Goal: Task Accomplishment & Management: Manage account settings

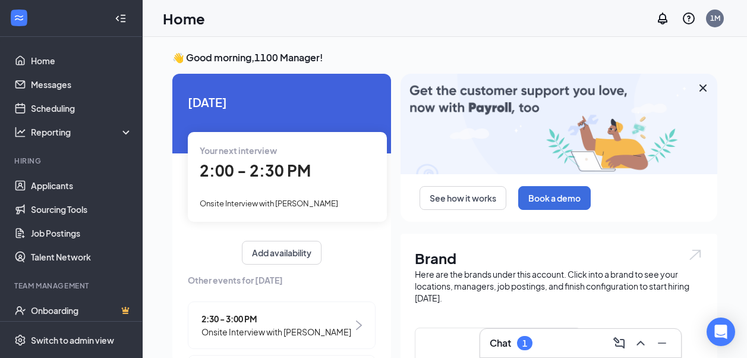
click at [553, 346] on div "Chat 1" at bounding box center [581, 342] width 182 height 19
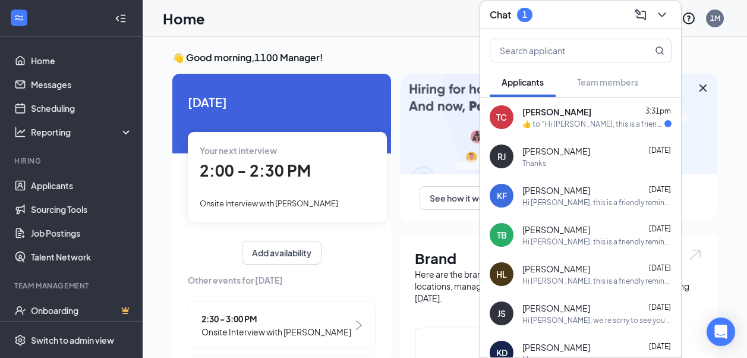
click at [583, 130] on div "TC [PERSON_NAME] 3:31pm  ​👍​ to “ Hi [PERSON_NAME], this is a friendly reminder…" at bounding box center [580, 116] width 201 height 39
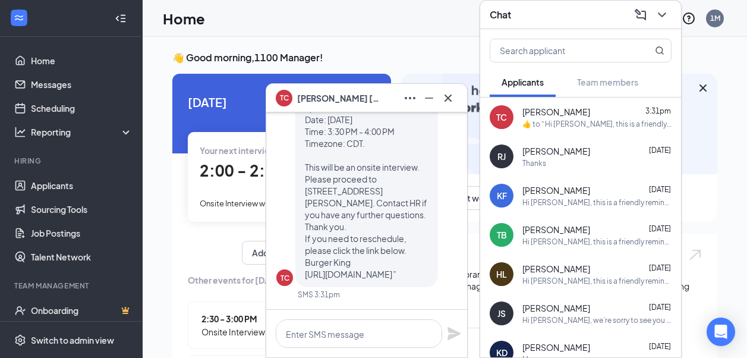
click at [431, 53] on h3 "👋 Good morning, 1100 Manager !" at bounding box center [444, 57] width 545 height 13
click at [447, 91] on icon "Cross" at bounding box center [448, 98] width 14 height 14
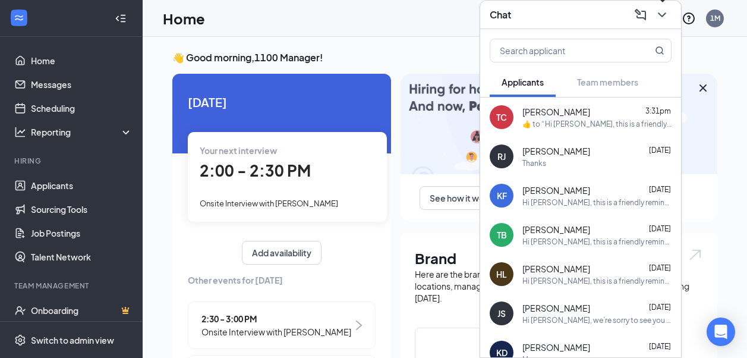
click at [660, 15] on icon "ChevronDown" at bounding box center [662, 15] width 14 height 14
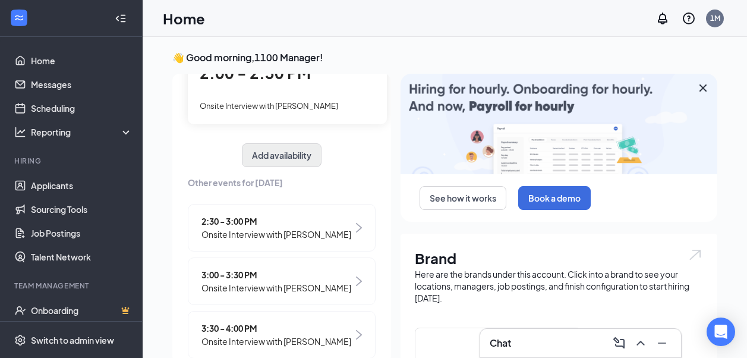
scroll to position [144, 0]
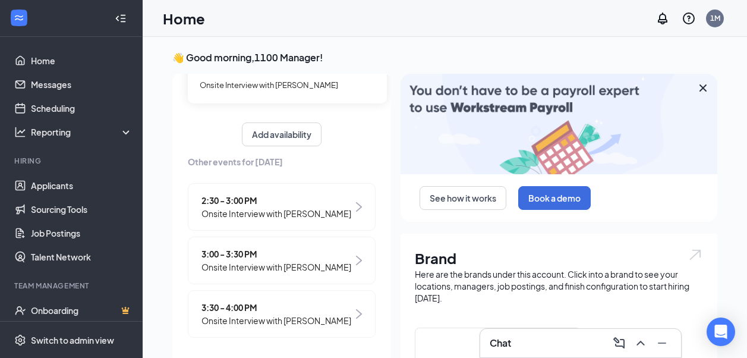
click at [281, 260] on span "Onsite Interview with [PERSON_NAME]" at bounding box center [276, 266] width 150 height 13
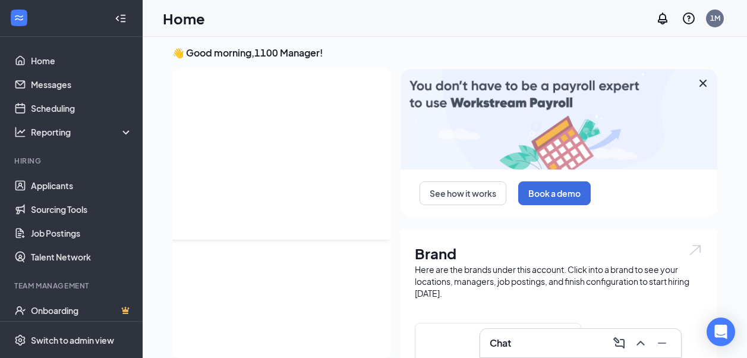
scroll to position [0, 0]
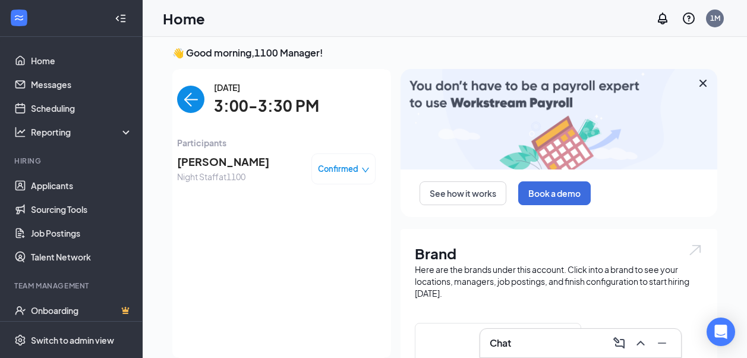
click at [238, 159] on span "[PERSON_NAME]" at bounding box center [223, 161] width 92 height 17
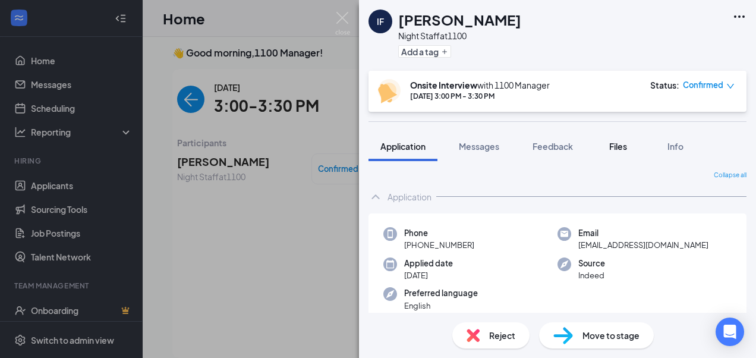
click at [596, 136] on button "Files" at bounding box center [618, 146] width 48 height 30
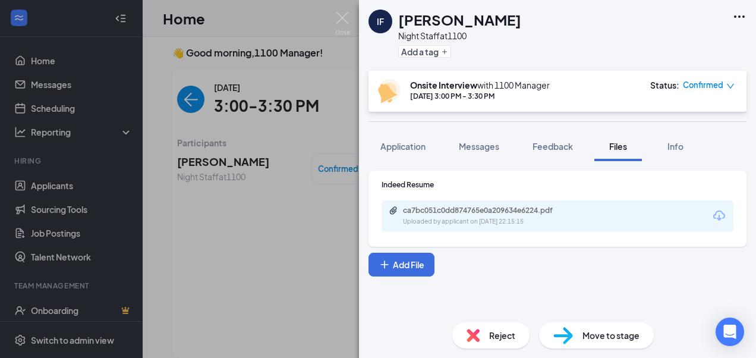
click at [544, 205] on div "ca7bc051c0dd874765e0a209634e6224.pdf Uploaded by applicant on [DATE] 22:15:15" at bounding box center [558, 215] width 352 height 31
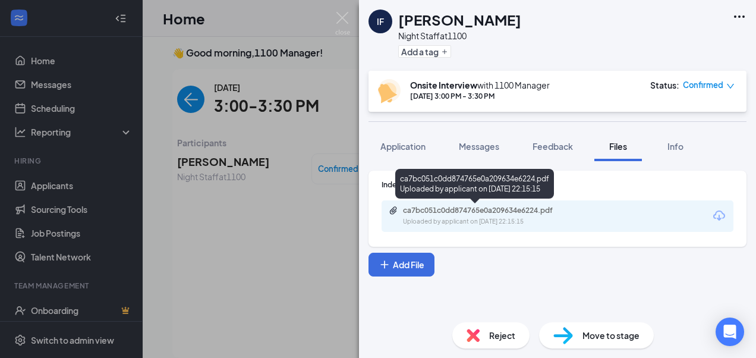
click at [538, 213] on div "ca7bc051c0dd874765e0a209634e6224.pdf" at bounding box center [486, 211] width 166 height 10
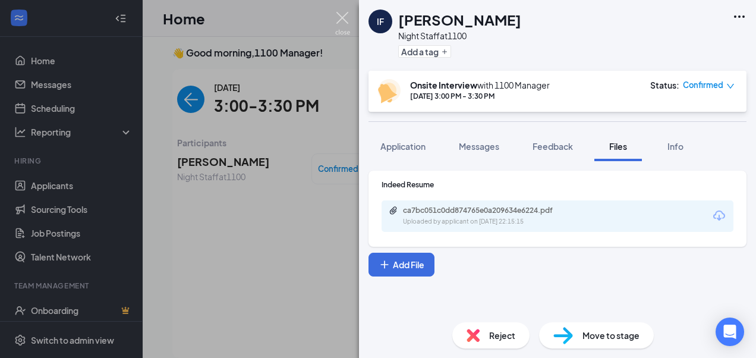
click at [338, 18] on img at bounding box center [342, 23] width 15 height 23
